Goal: Task Accomplishment & Management: Use online tool/utility

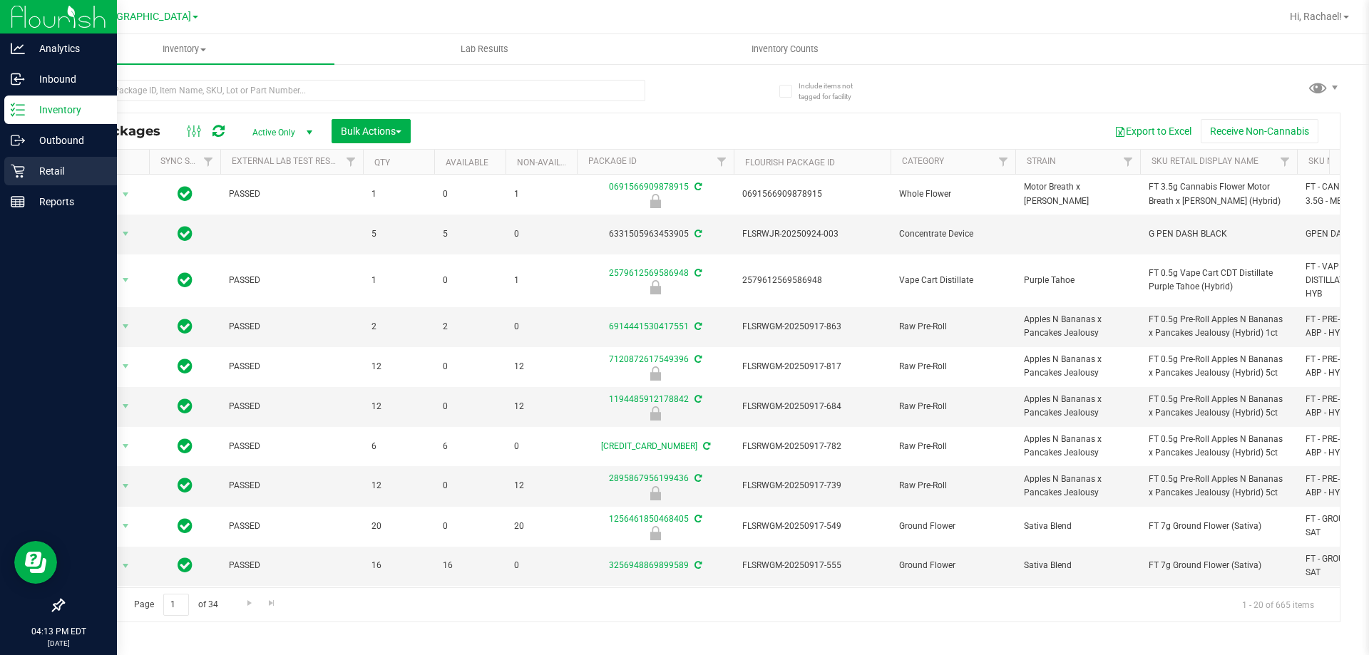
click at [49, 166] on p "Retail" at bounding box center [68, 171] width 86 height 17
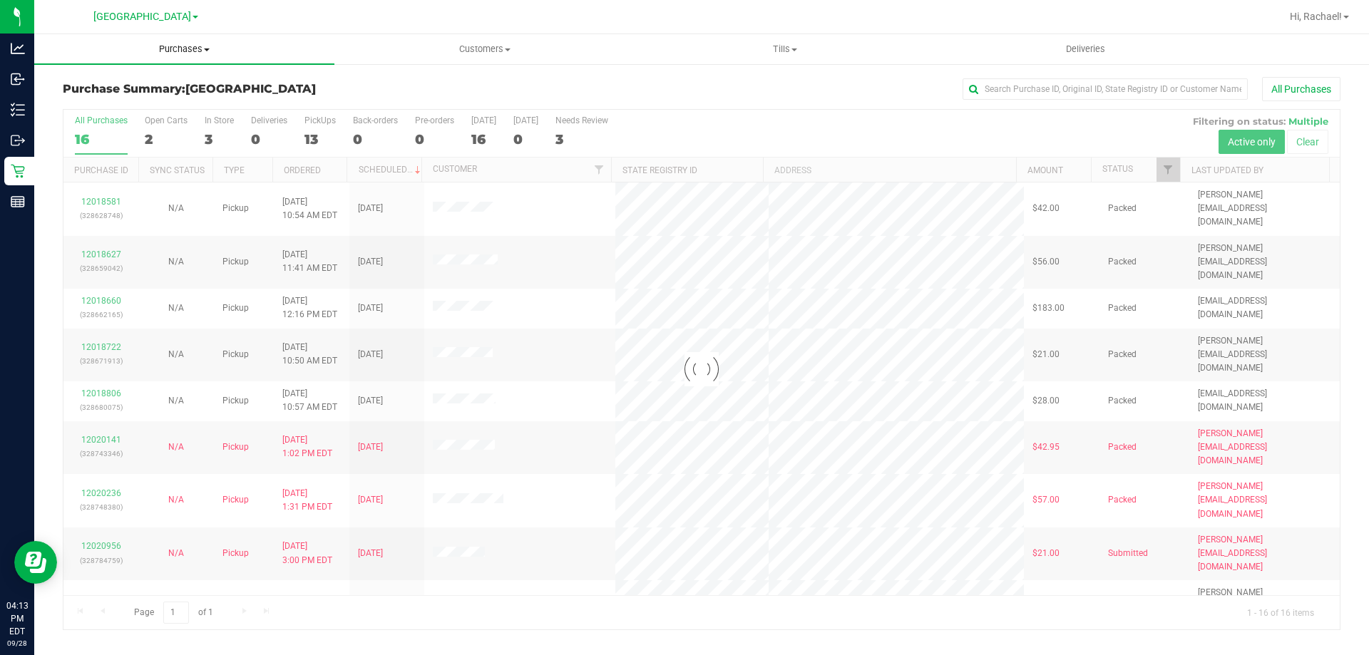
click at [179, 45] on span "Purchases" at bounding box center [184, 49] width 300 height 13
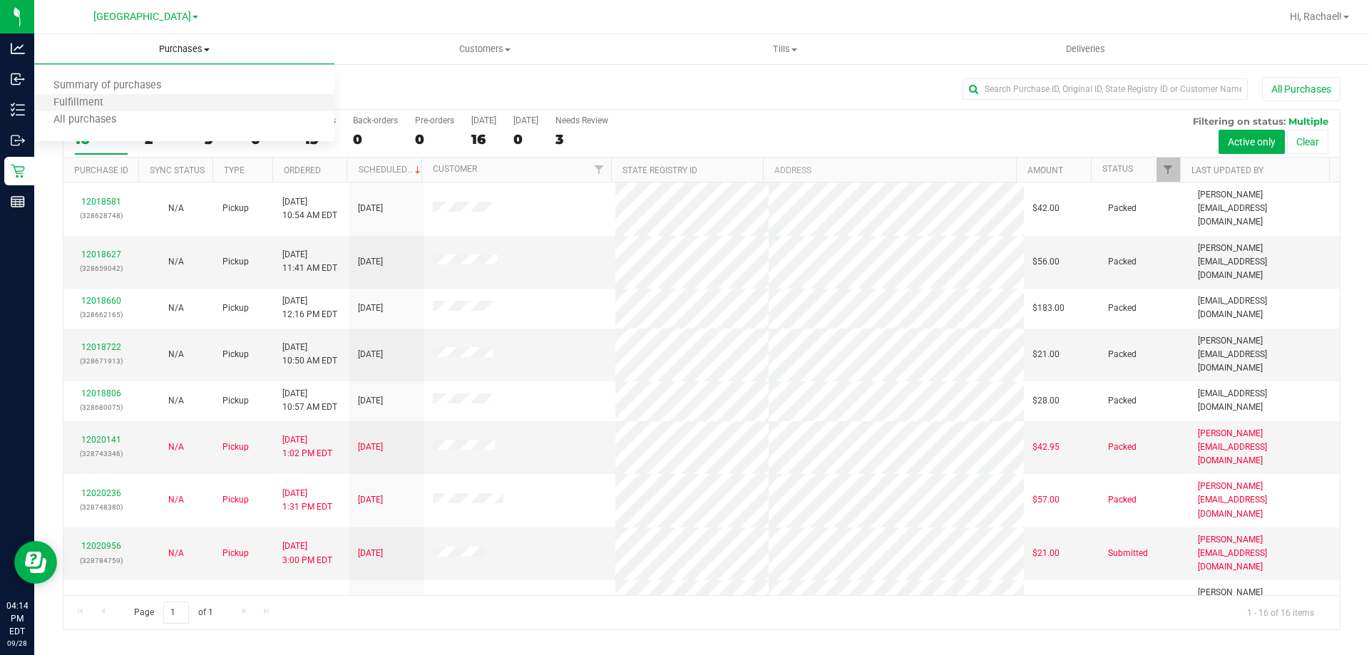
click at [130, 106] on li "Fulfillment" at bounding box center [184, 103] width 300 height 17
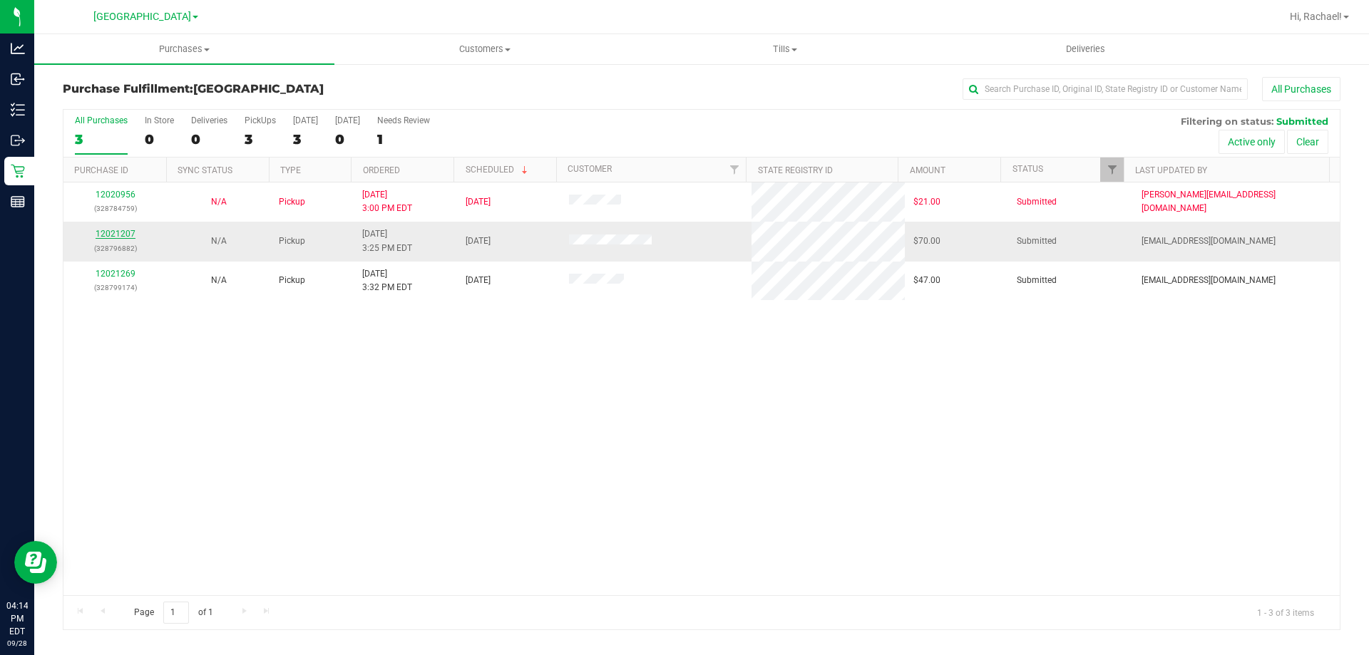
click at [110, 236] on link "12021207" at bounding box center [116, 234] width 40 height 10
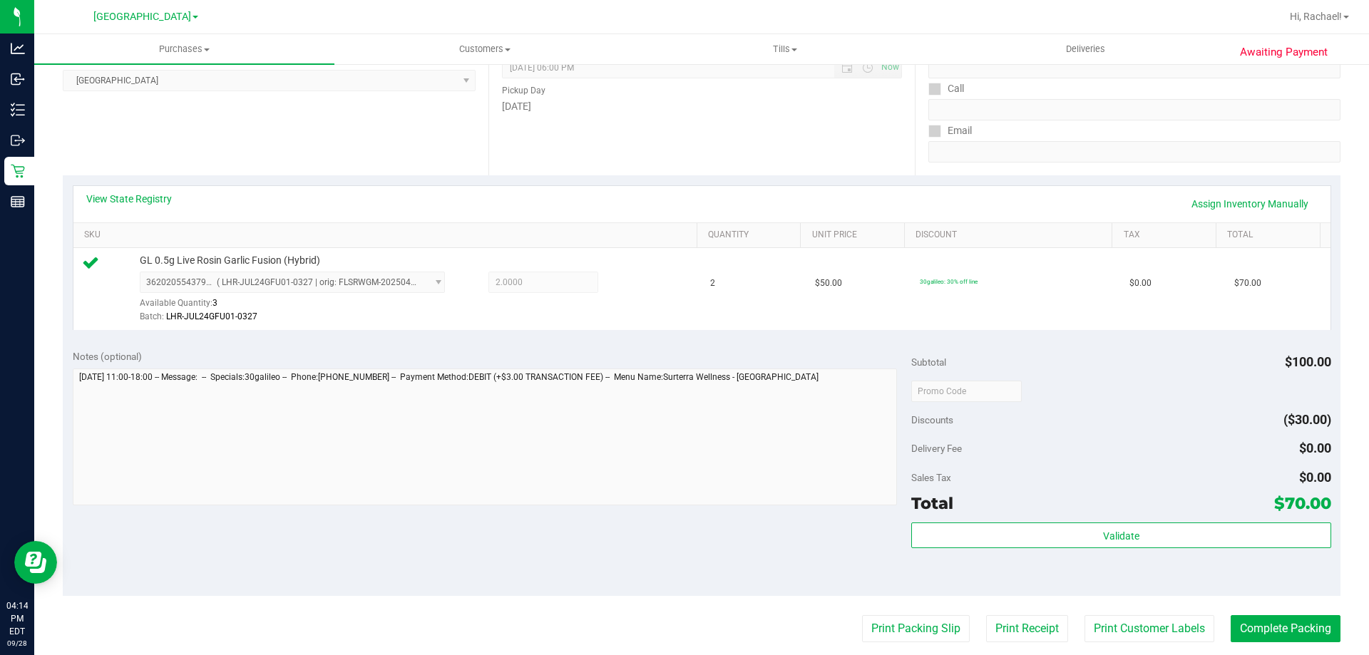
scroll to position [214, 0]
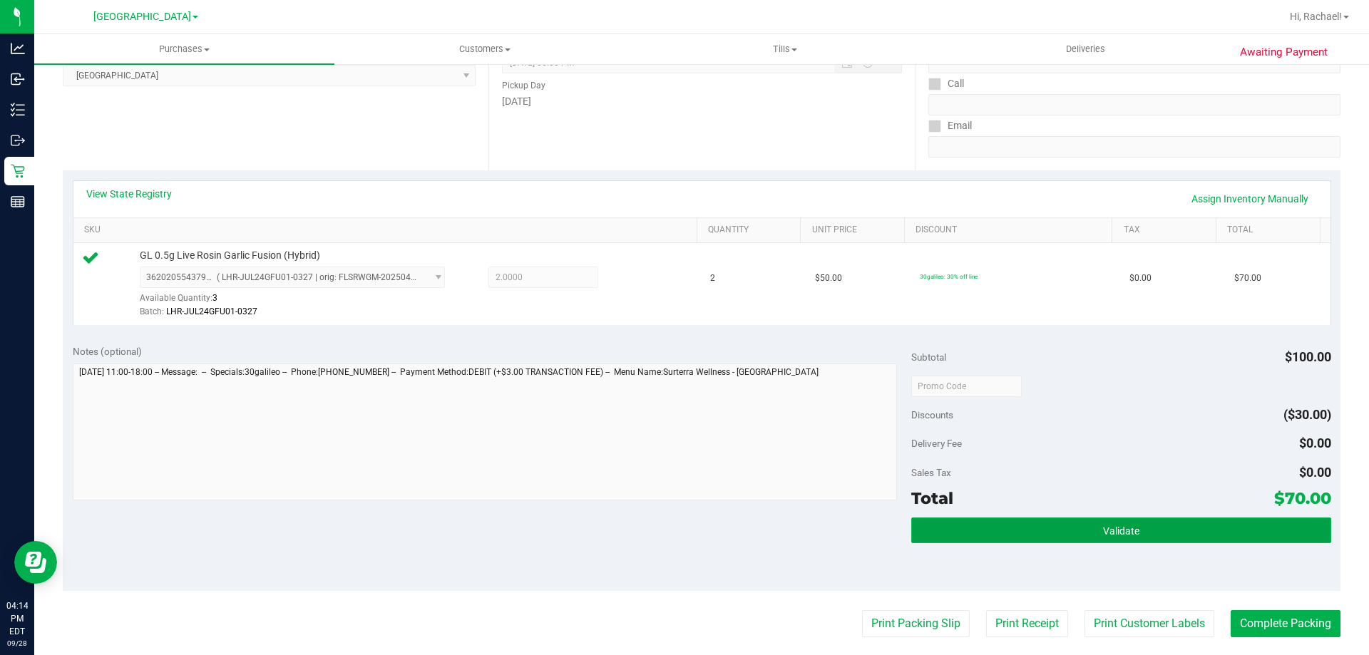
click at [1107, 536] on span "Validate" at bounding box center [1121, 531] width 36 height 11
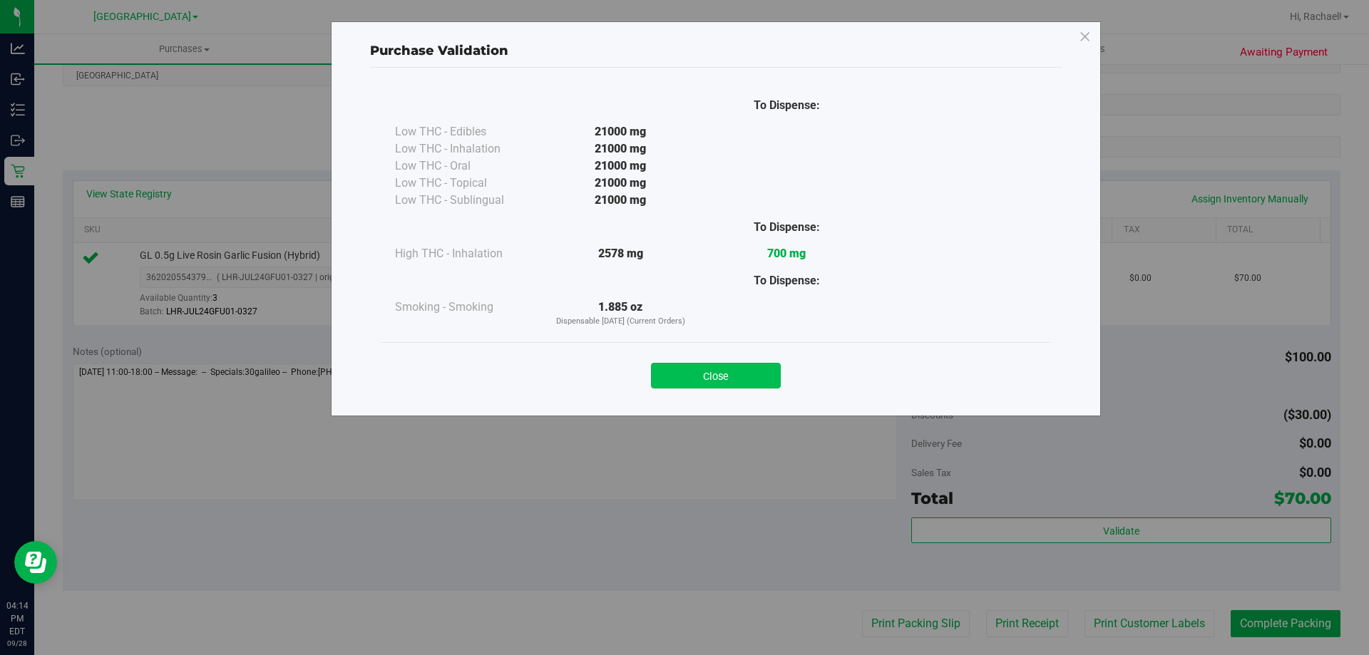
click at [716, 386] on button "Close" at bounding box center [716, 376] width 130 height 26
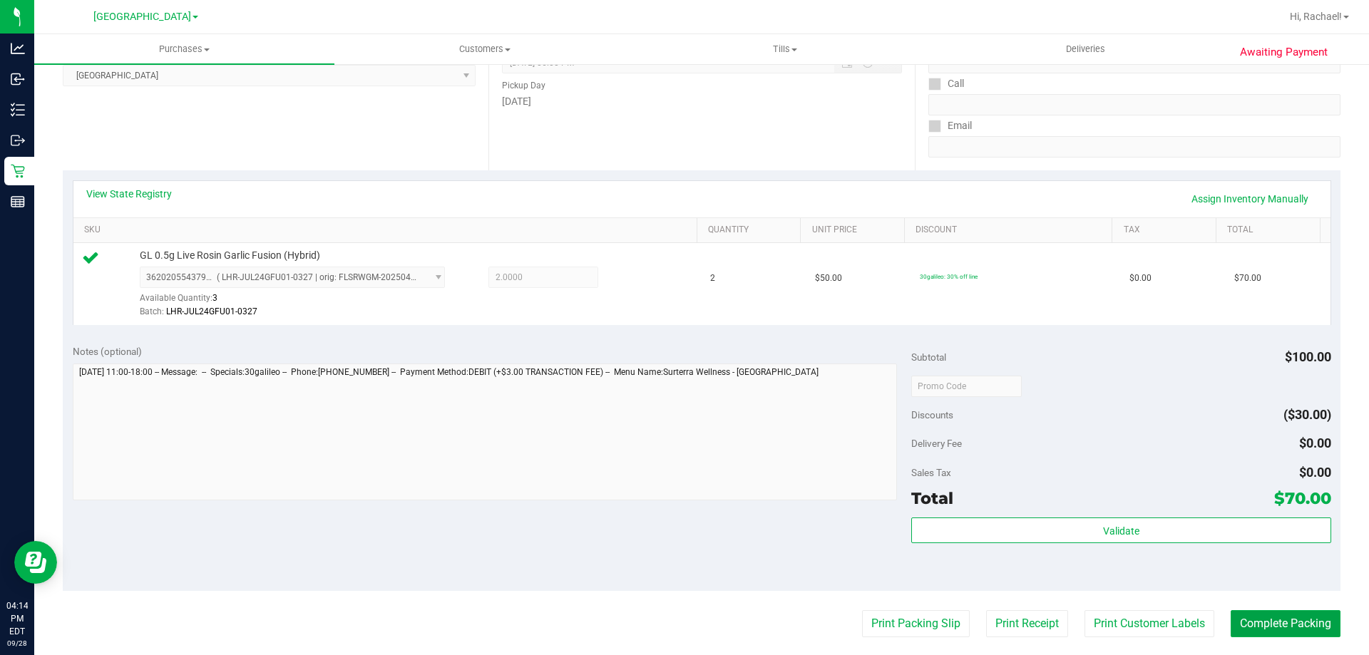
drag, startPoint x: 1294, startPoint y: 617, endPoint x: 866, endPoint y: 386, distance: 486.8
click at [1293, 617] on button "Complete Packing" at bounding box center [1286, 623] width 110 height 27
